Goal: Transaction & Acquisition: Subscribe to service/newsletter

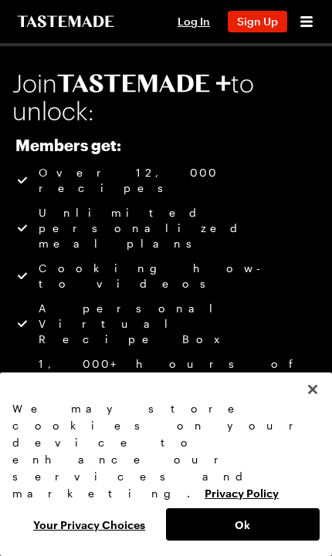
click at [252, 510] on button "Ok" at bounding box center [242, 524] width 153 height 32
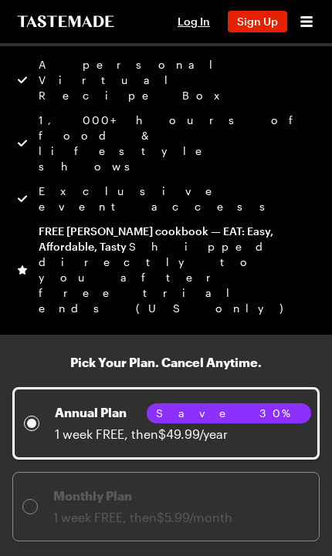
scroll to position [244, 0]
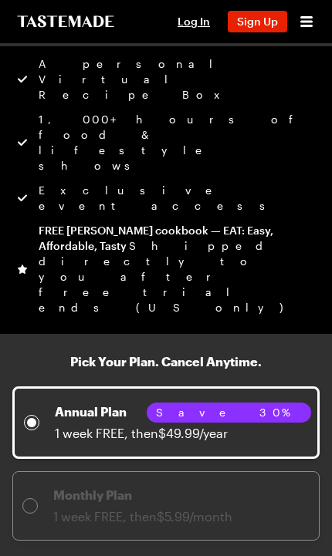
click at [19, 471] on span "Monthly Plan 1 week FREE, then $5.99/month" at bounding box center [165, 505] width 307 height 69
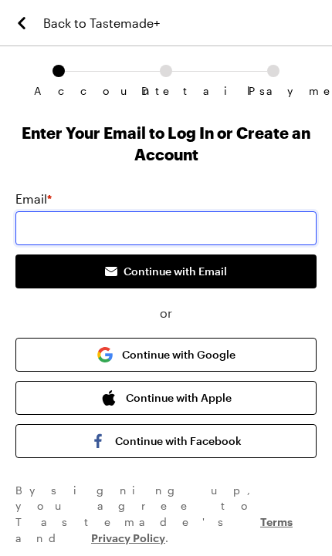
click at [194, 221] on input "email" at bounding box center [165, 228] width 301 height 34
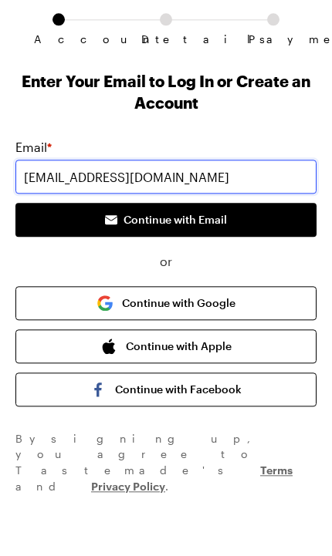
type input "[EMAIL_ADDRESS][DOMAIN_NAME]"
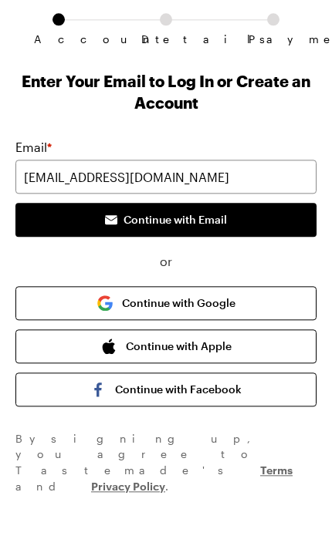
click at [268, 254] on button "Continue with Email" at bounding box center [165, 271] width 301 height 34
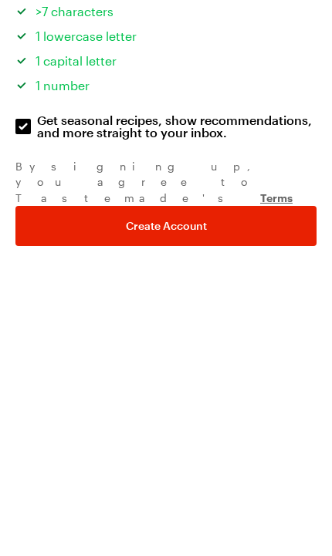
click at [211, 507] on button "Create Account" at bounding box center [165, 527] width 301 height 40
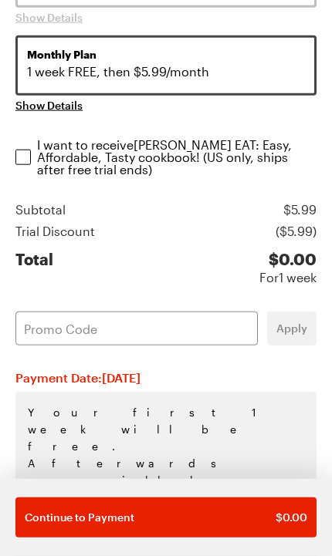
scroll to position [275, 0]
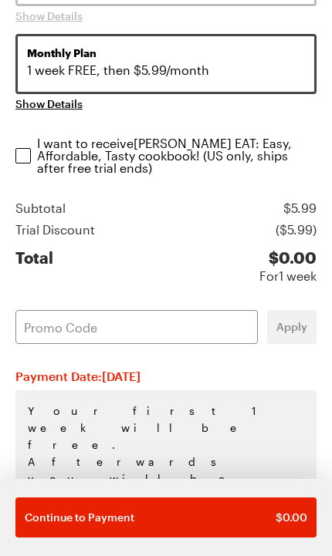
click at [100, 513] on span "Continue to Payment" at bounding box center [80, 517] width 110 height 15
